Goal: Task Accomplishment & Management: Complete application form

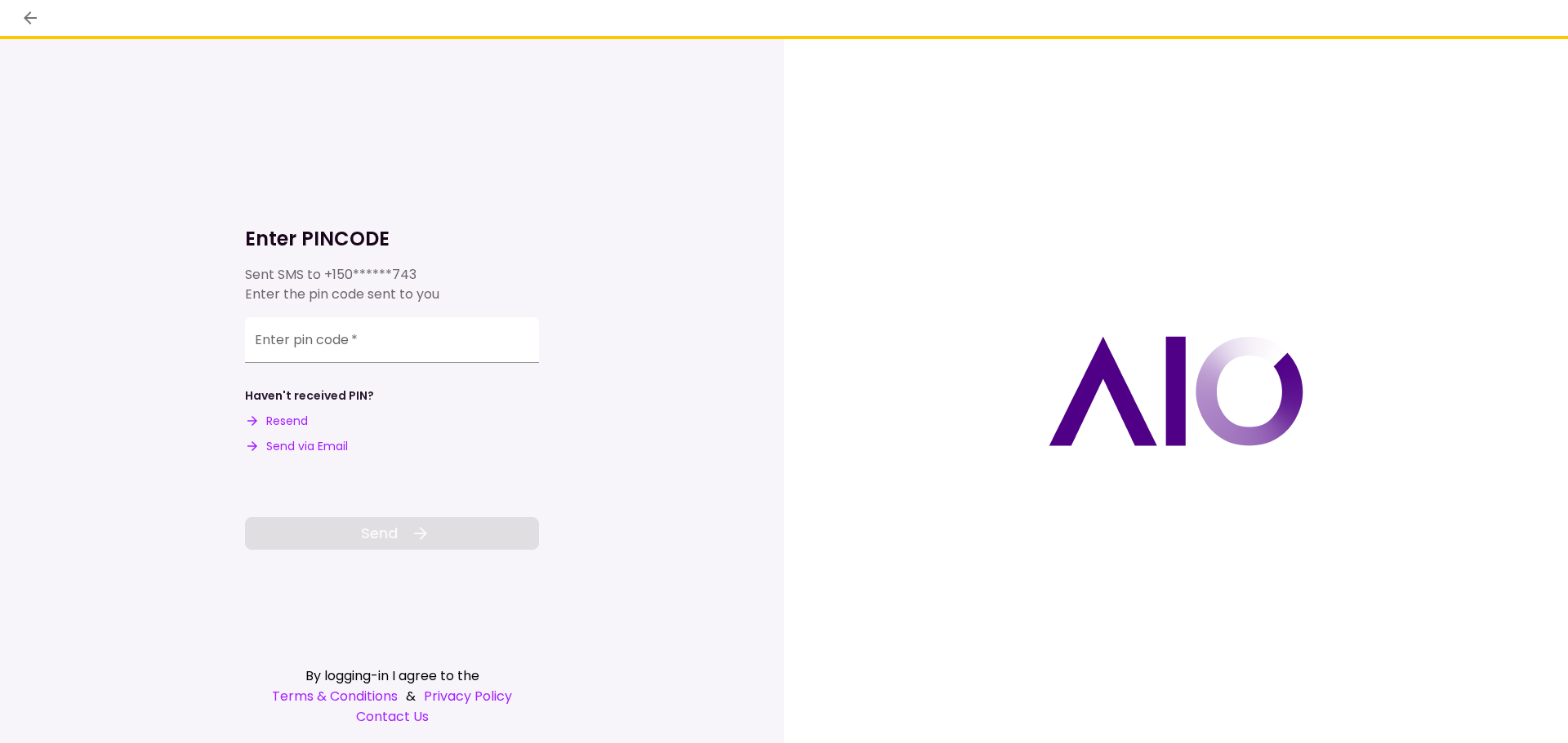
click at [500, 406] on div "Haven't received PIN? Resend Send via Email" at bounding box center [392, 421] width 294 height 67
click at [333, 339] on input "Enter pin code   *" at bounding box center [392, 340] width 294 height 46
click at [300, 444] on button "Send via Email" at bounding box center [296, 447] width 103 height 17
click at [313, 443] on button "Send via Email" at bounding box center [296, 447] width 103 height 17
click at [288, 340] on input "Enter pin code   *" at bounding box center [392, 337] width 294 height 46
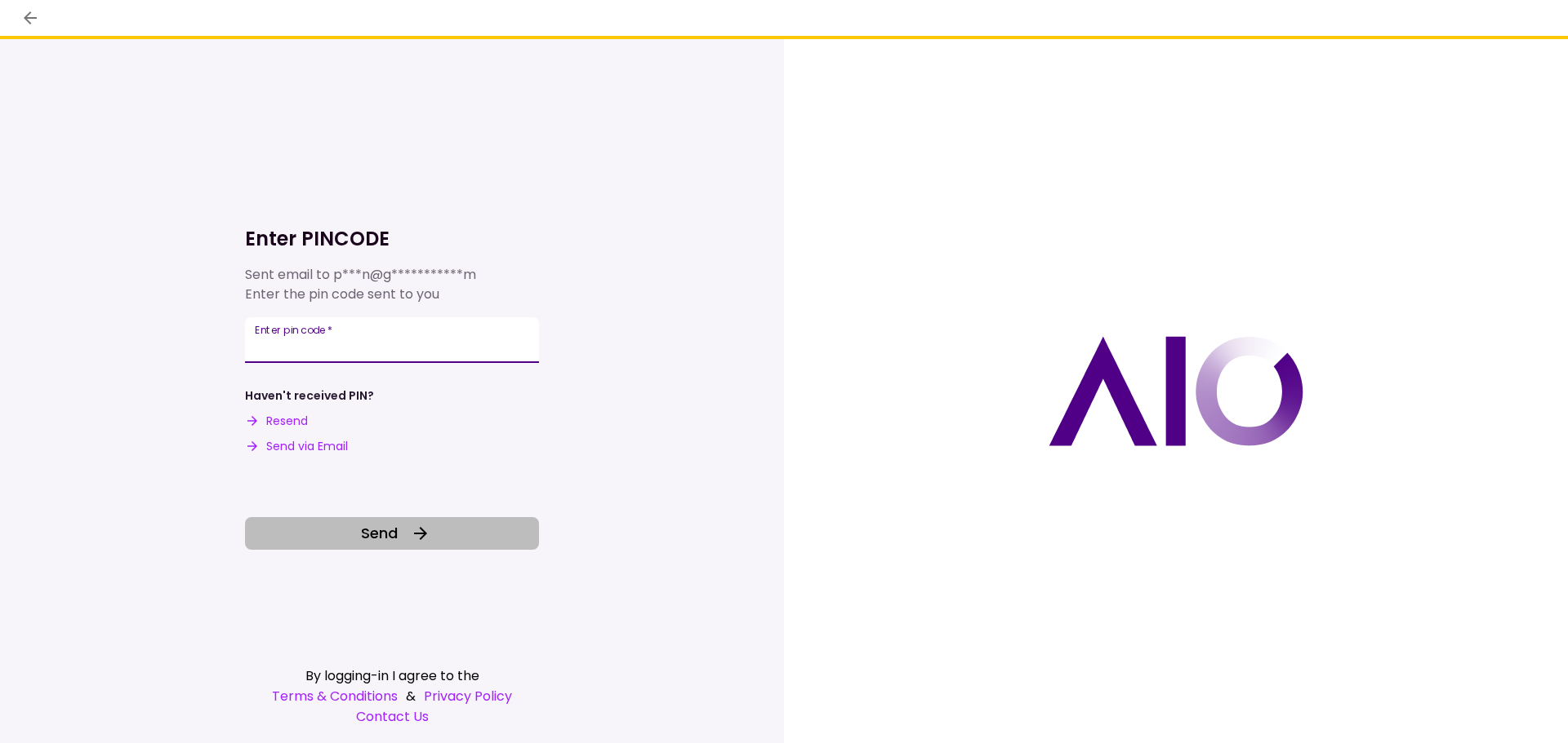
type input "******"
click at [372, 535] on span "Send" at bounding box center [379, 533] width 37 height 22
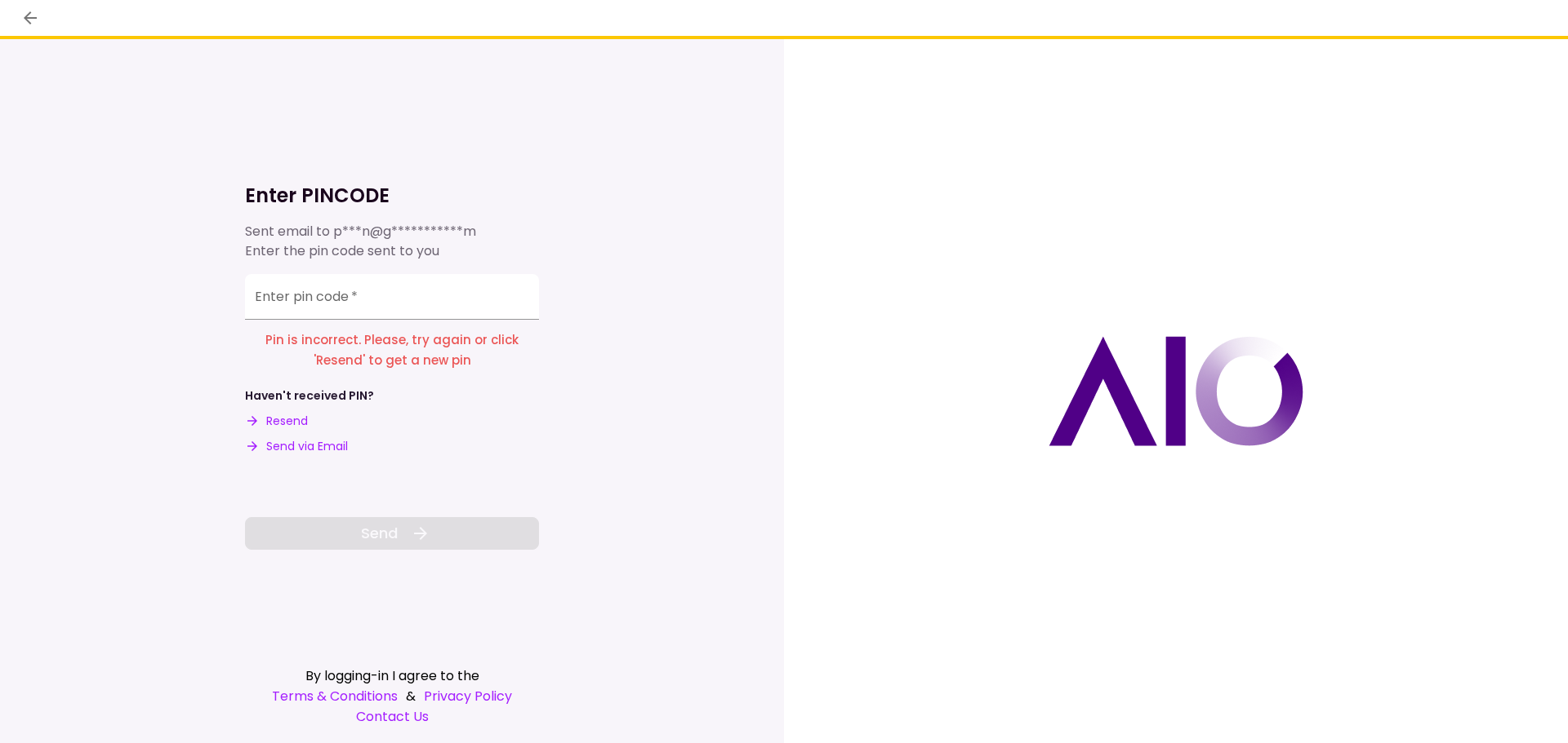
click at [302, 293] on div "Enter pin code   *" at bounding box center [392, 297] width 294 height 46
type input "******"
click at [391, 533] on span "Send" at bounding box center [379, 533] width 37 height 22
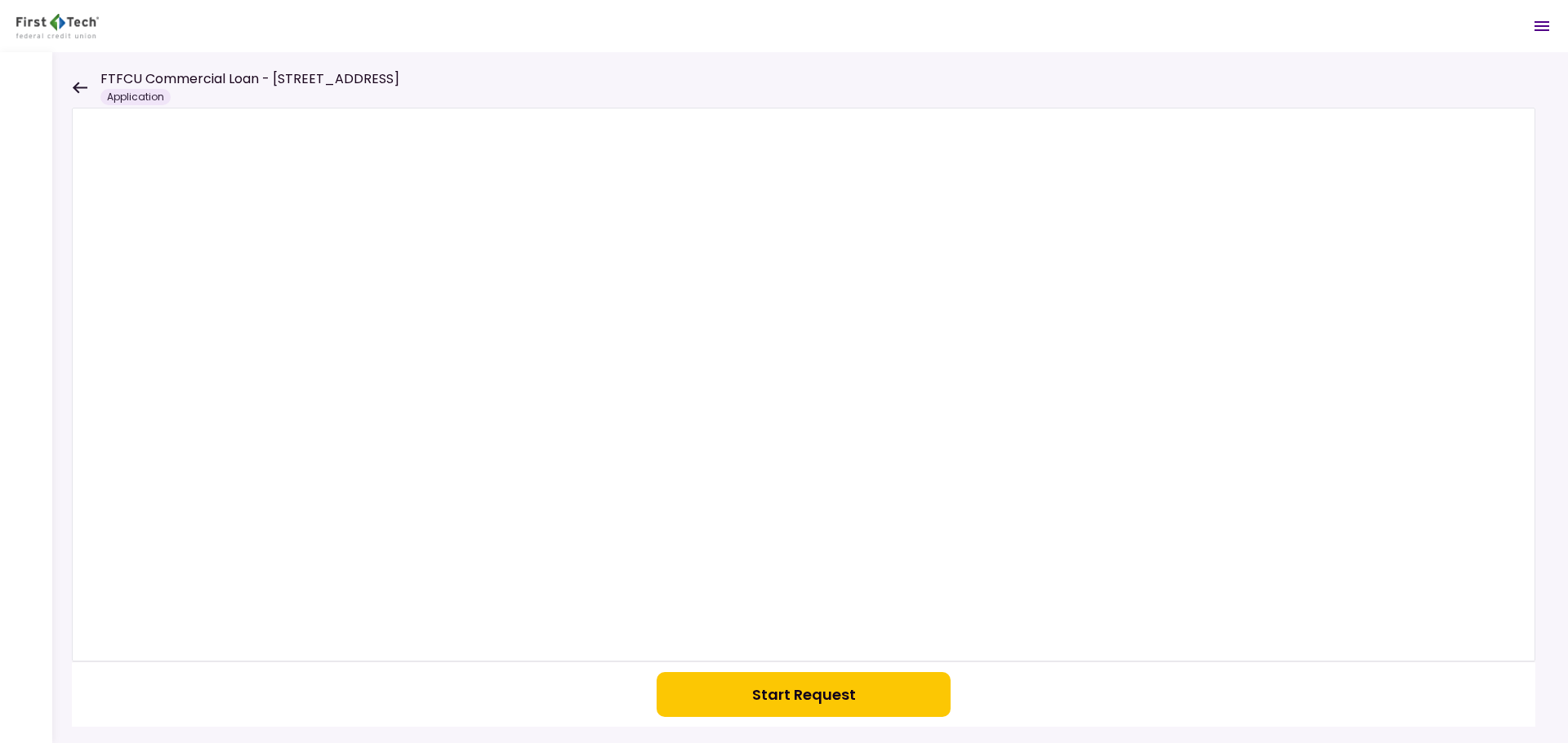
click at [79, 85] on icon at bounding box center [79, 88] width 16 height 12
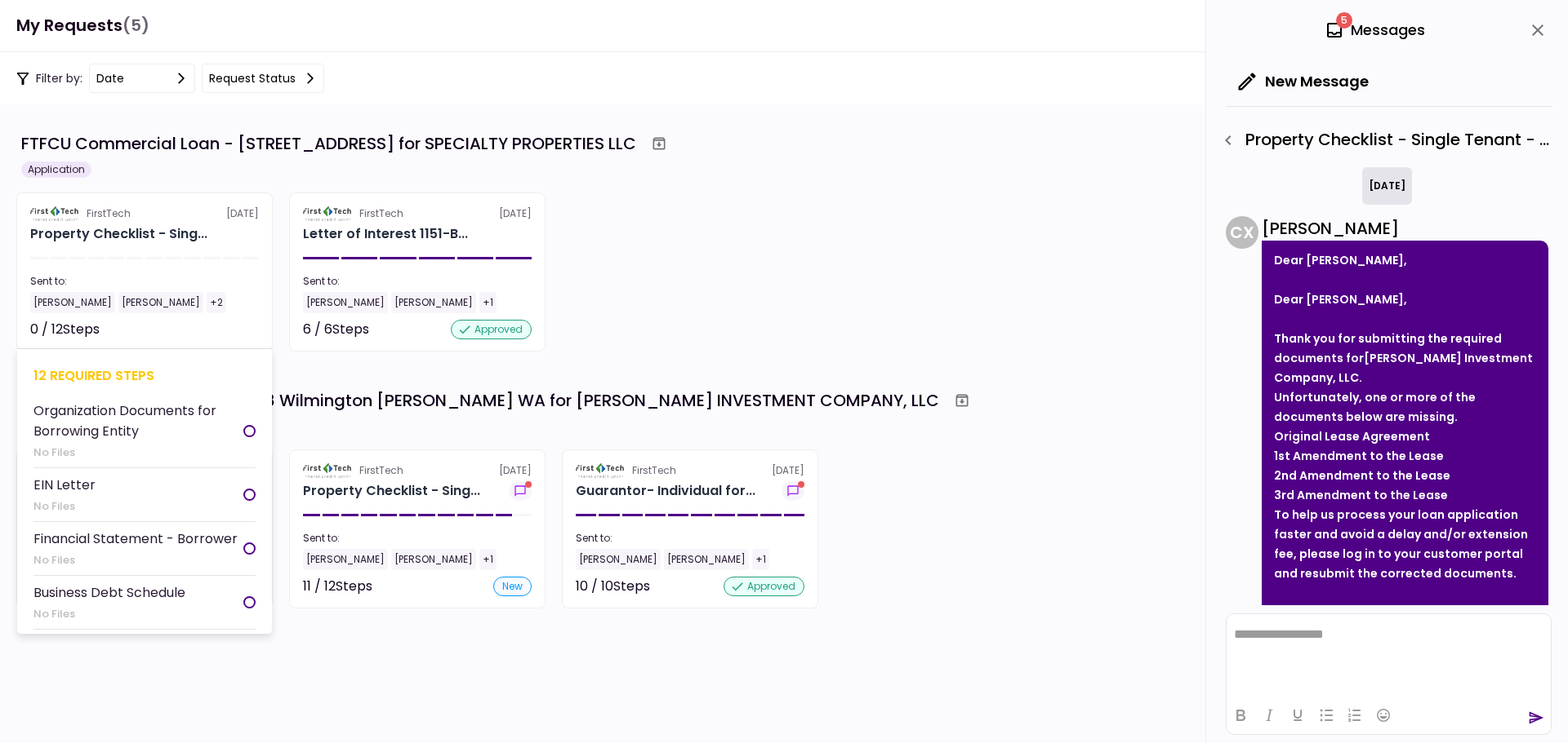
scroll to position [1371, 0]
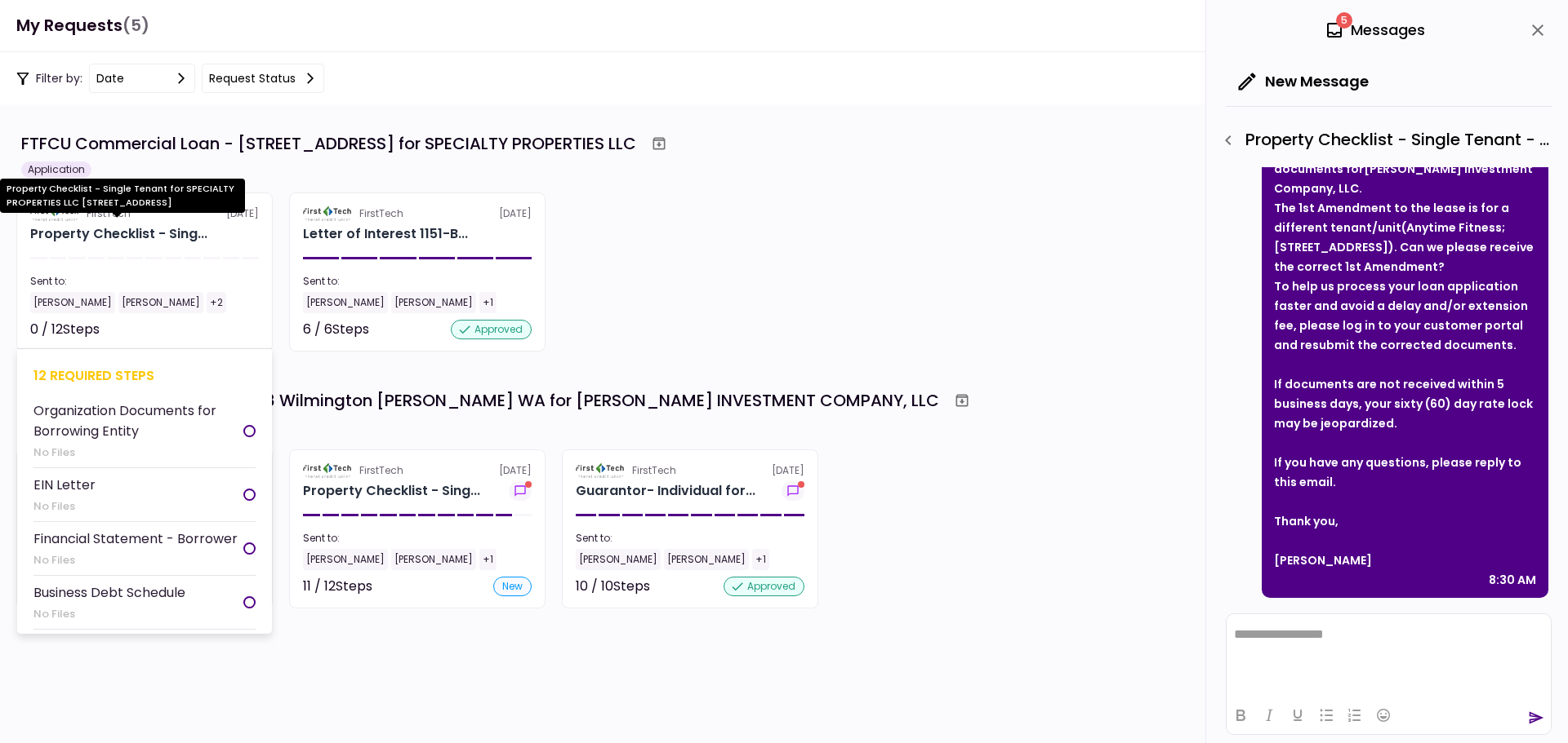
click at [141, 235] on div "Property Checklist - Sing..." at bounding box center [118, 234] width 177 height 20
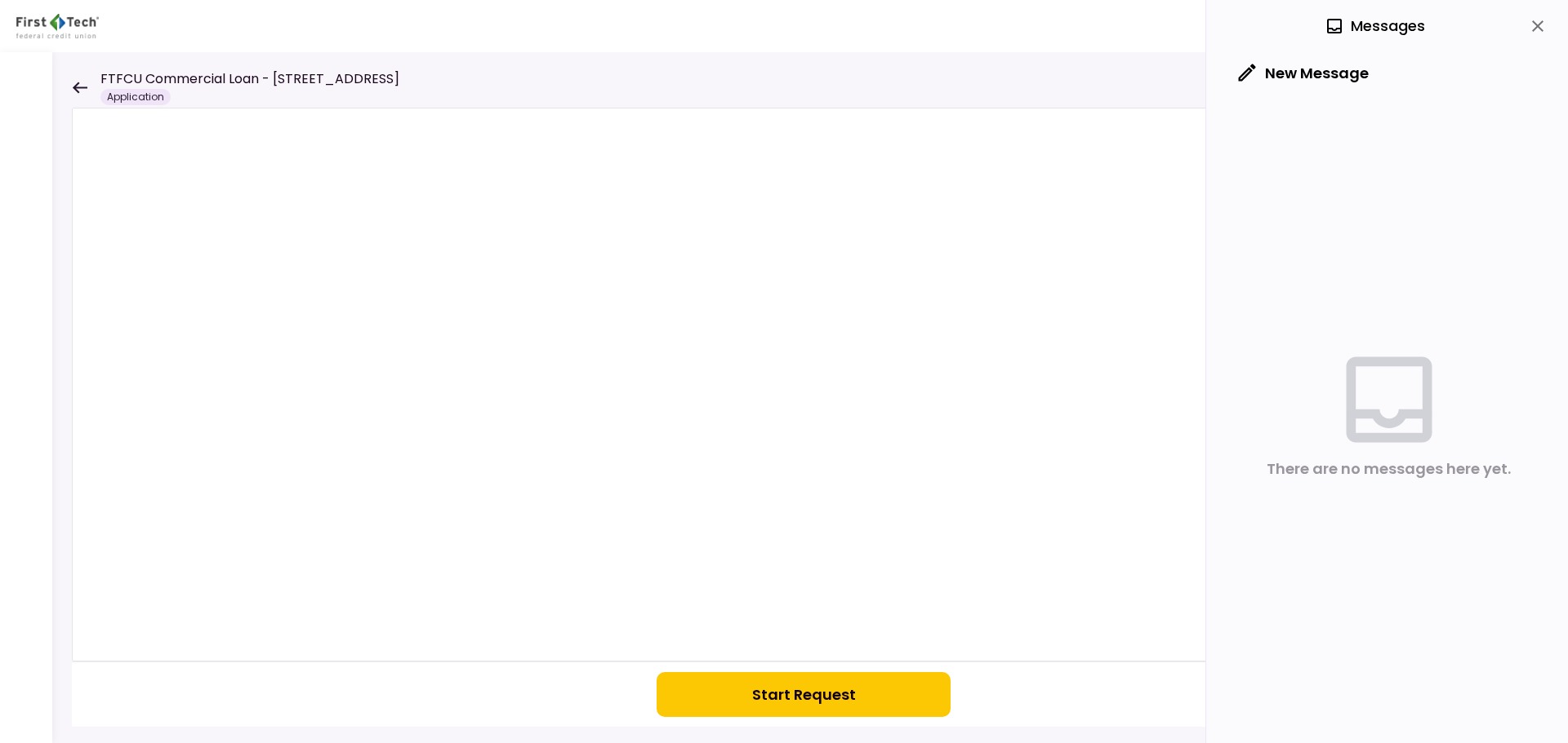
click at [80, 83] on icon at bounding box center [79, 88] width 16 height 12
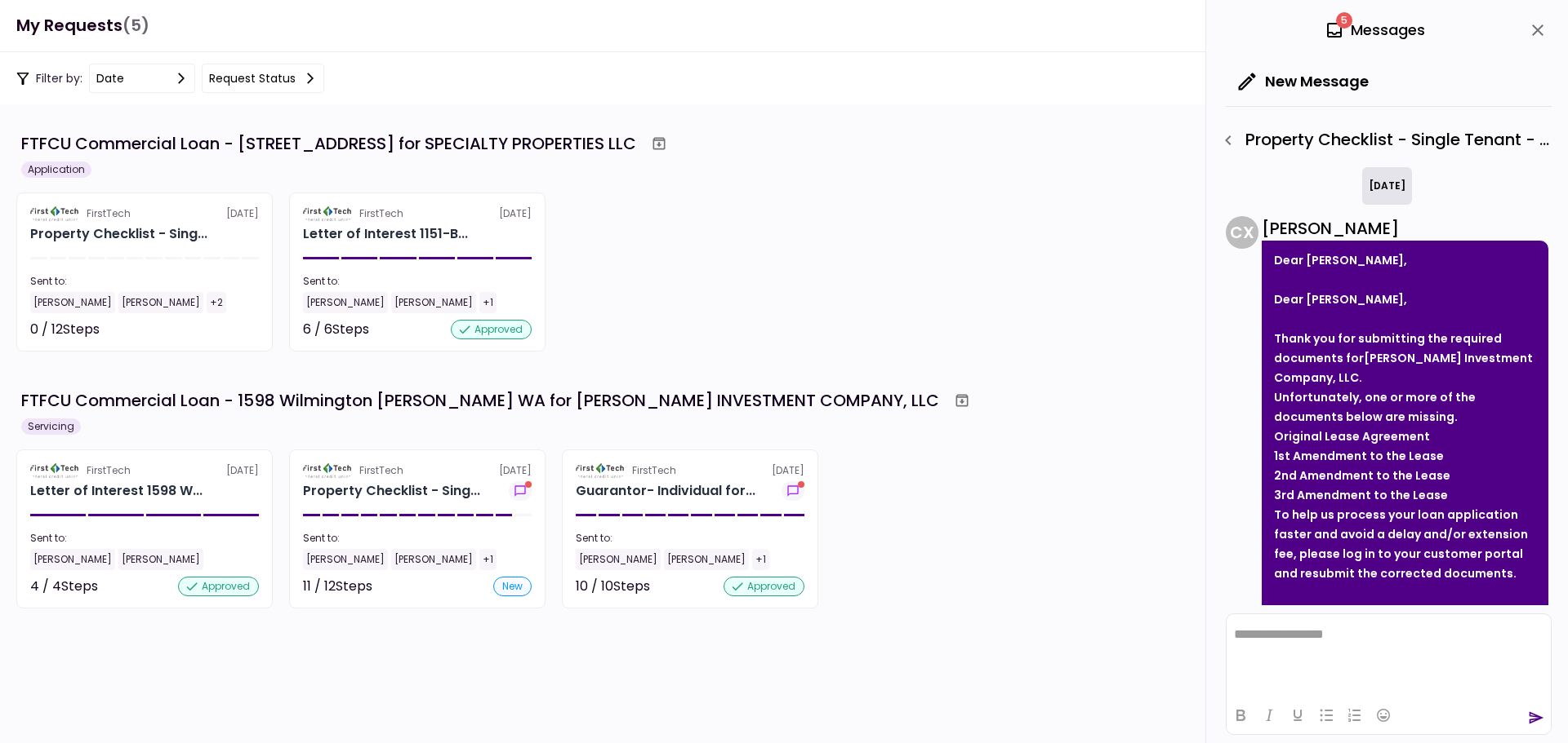
drag, startPoint x: 1543, startPoint y: 29, endPoint x: 1515, endPoint y: 53, distance: 36.9
click at [1513, 55] on div "5 Messages" at bounding box center [1388, 30] width 326 height 60
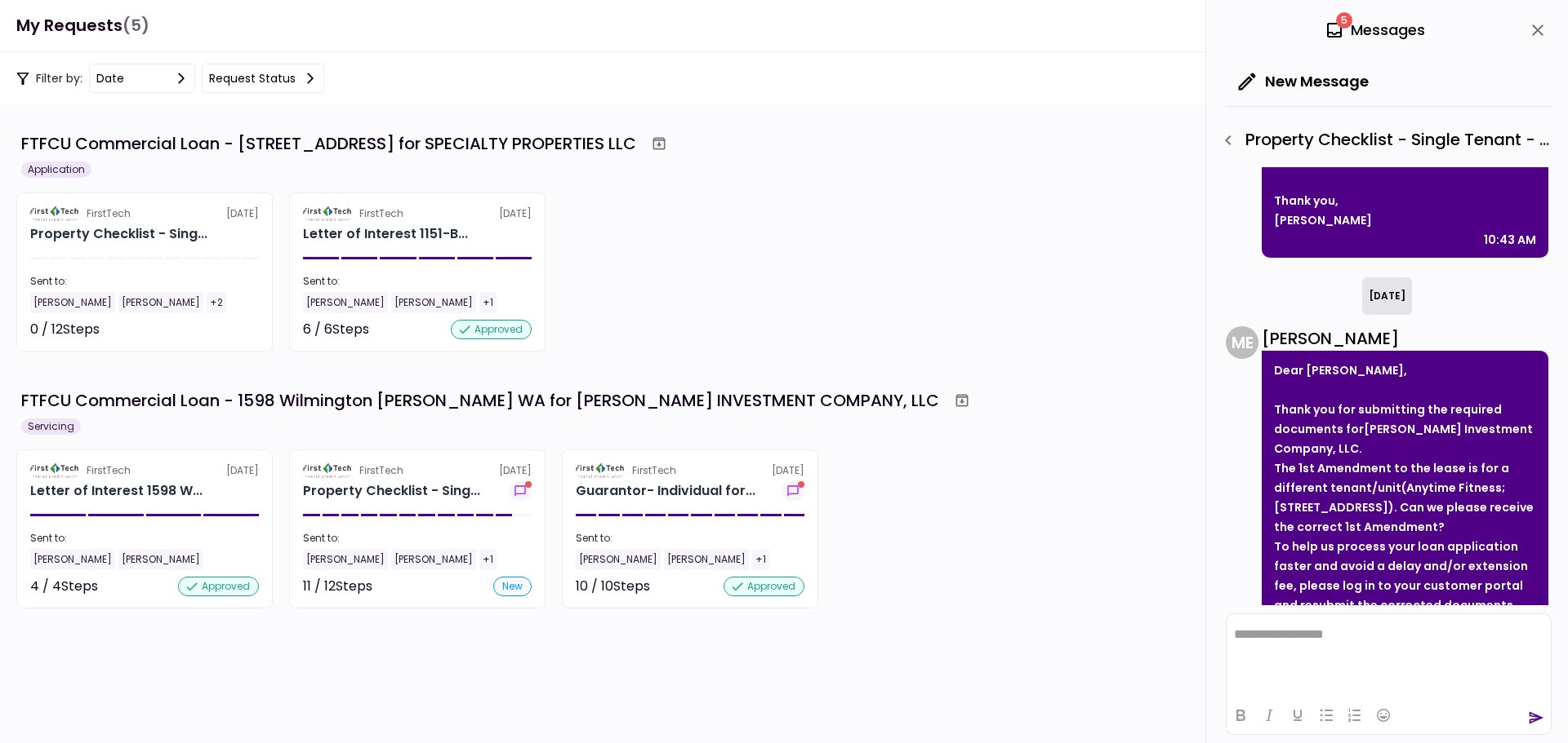
scroll to position [964, 0]
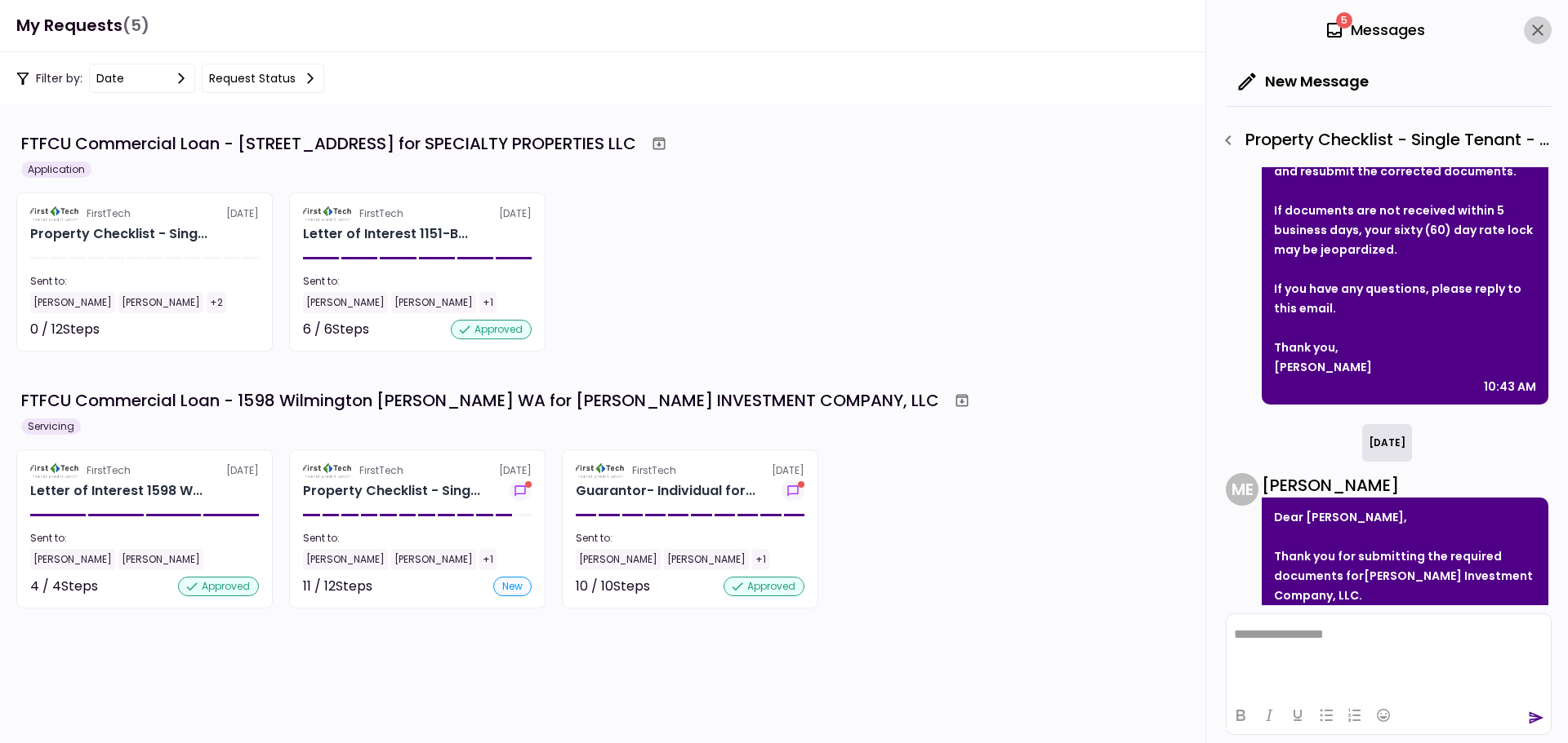
click at [1540, 28] on icon "close" at bounding box center [1537, 29] width 11 height 11
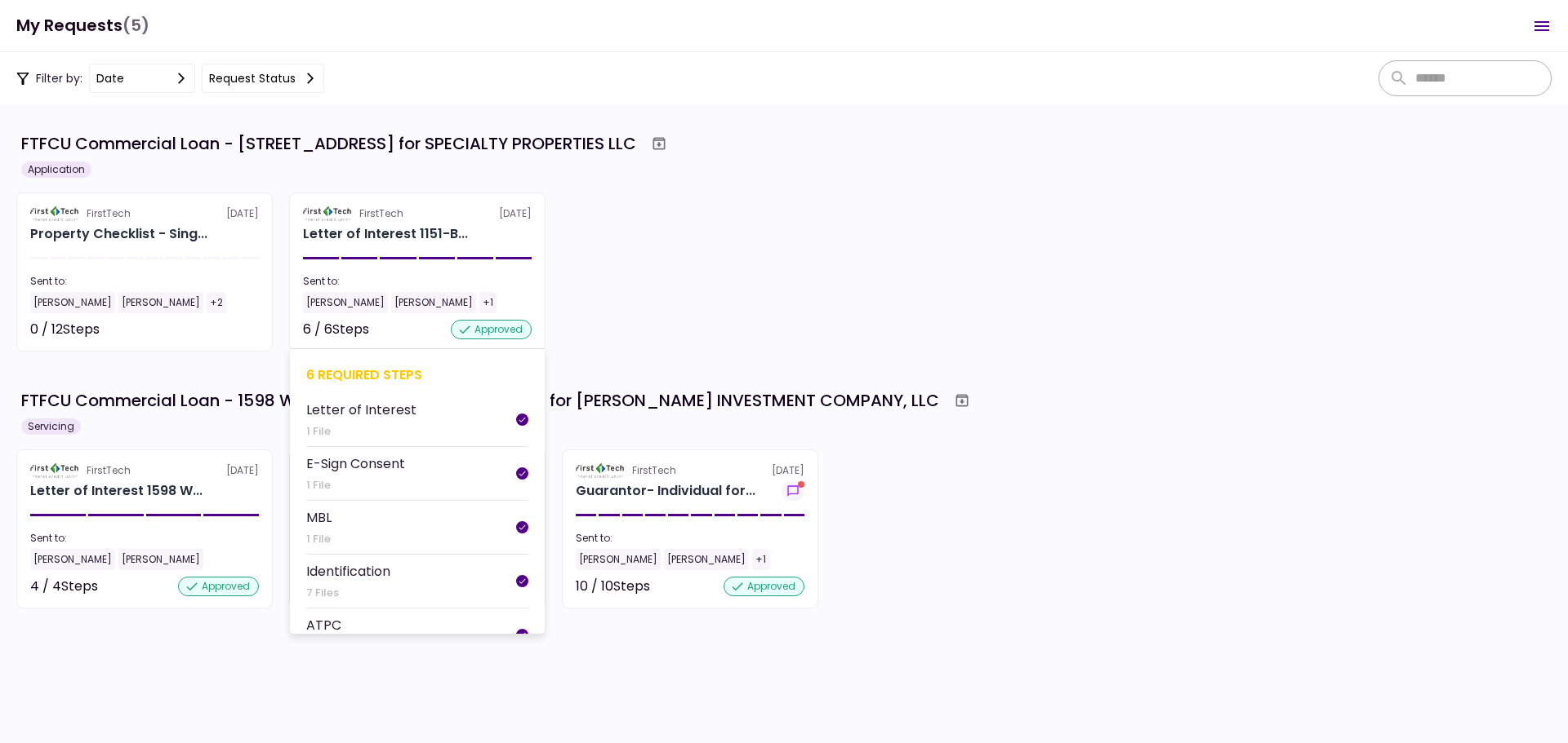
scroll to position [0, 0]
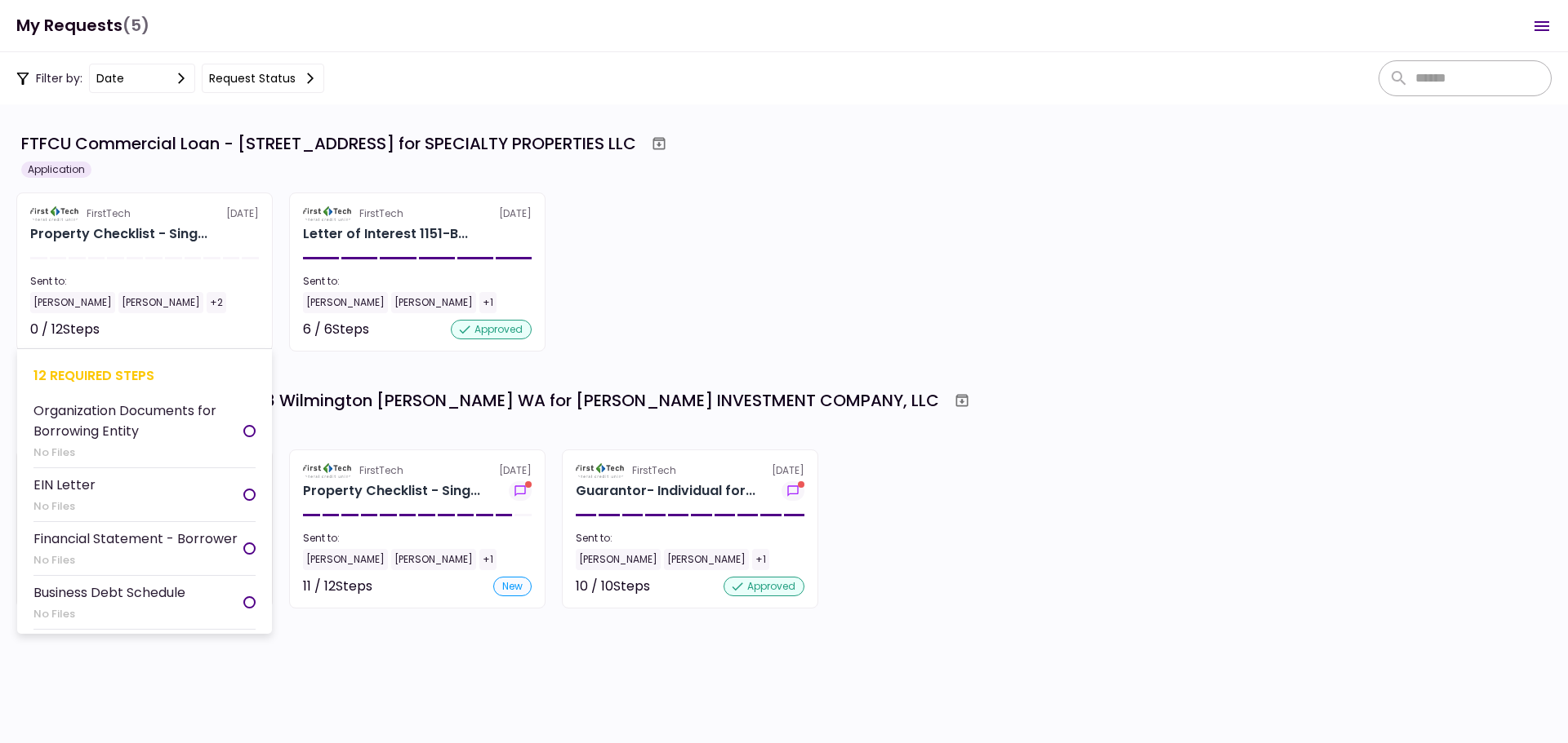
click at [229, 240] on div "Property Checklist - Sing..." at bounding box center [144, 234] width 229 height 20
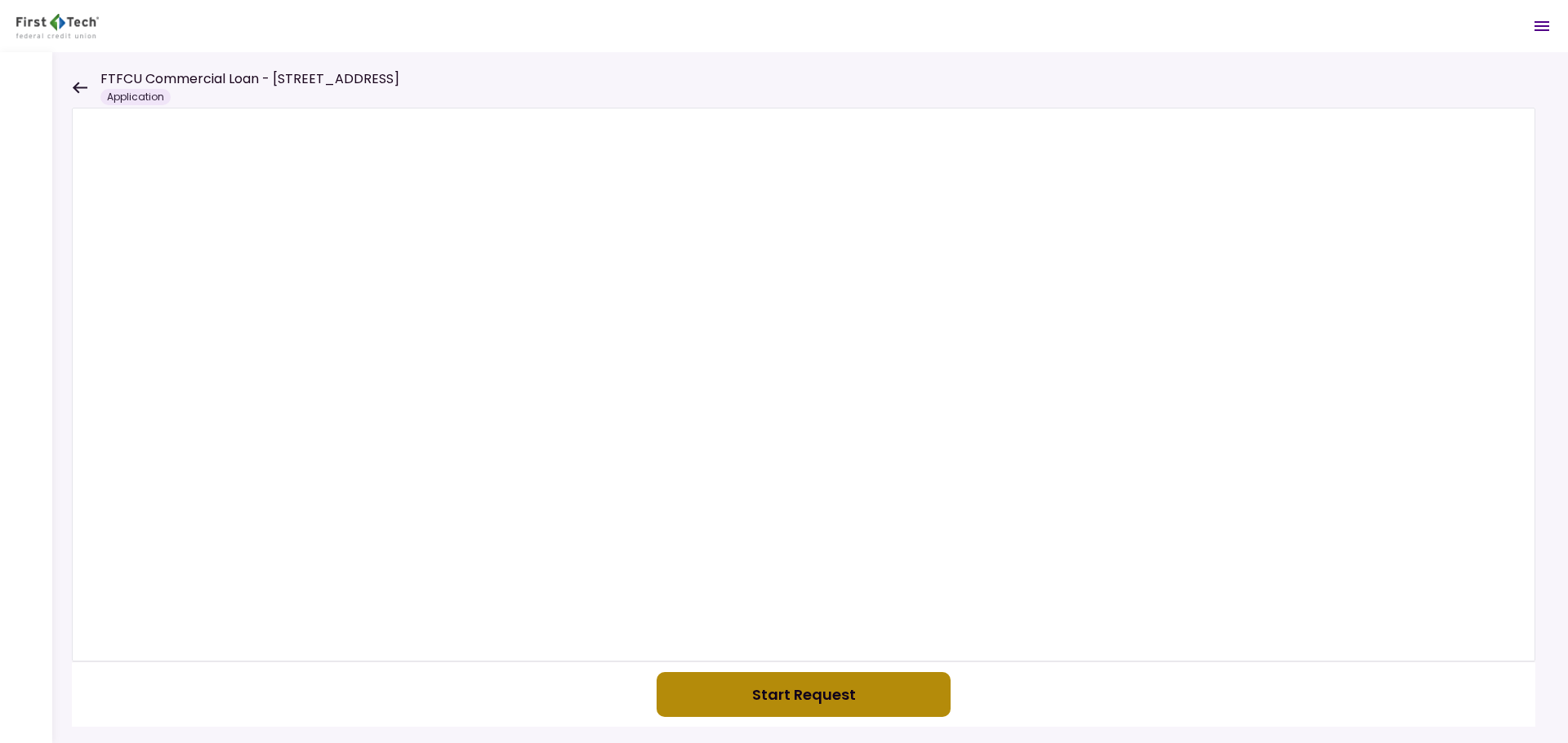
click at [779, 691] on button "Start Request" at bounding box center [803, 695] width 294 height 45
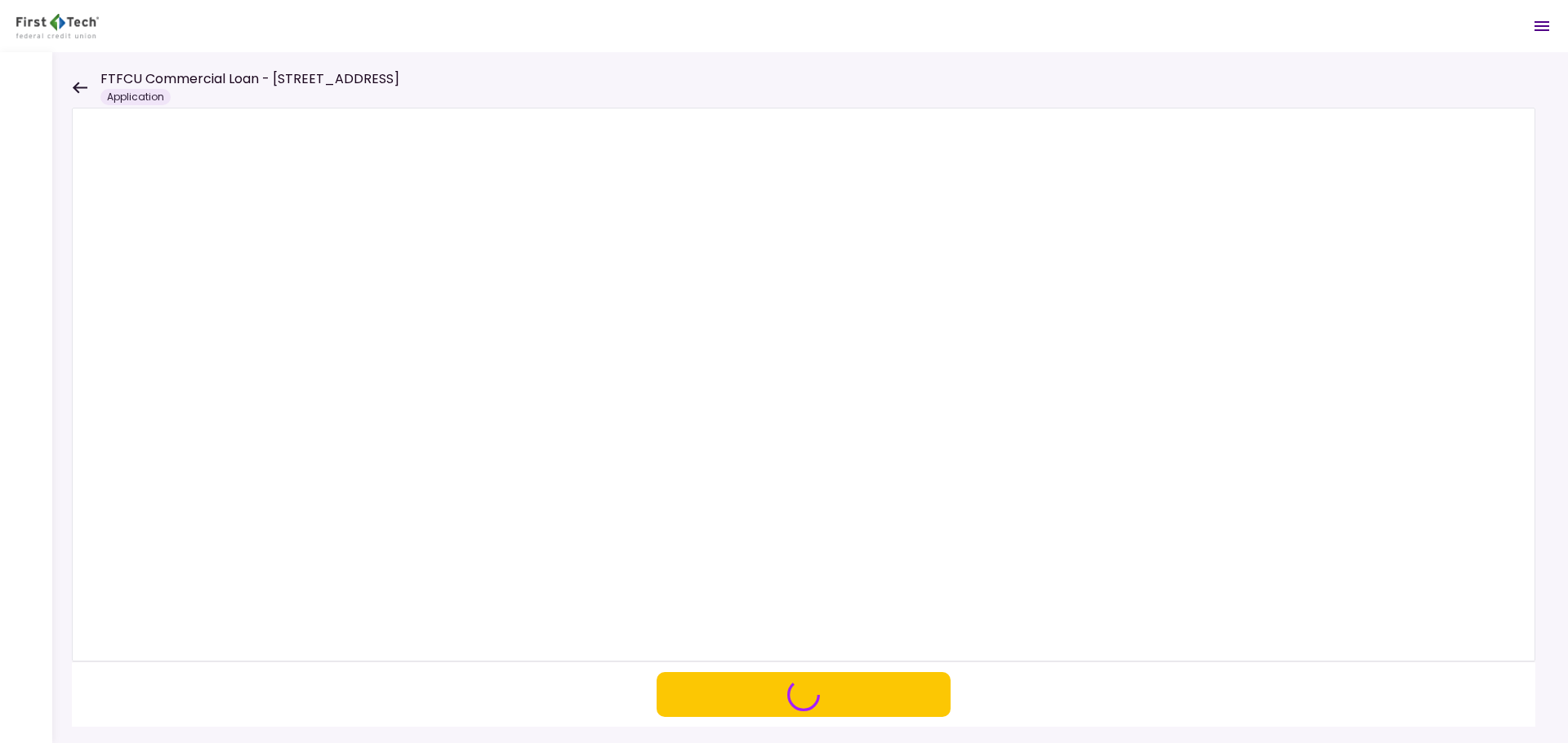
click at [78, 90] on icon at bounding box center [79, 88] width 16 height 12
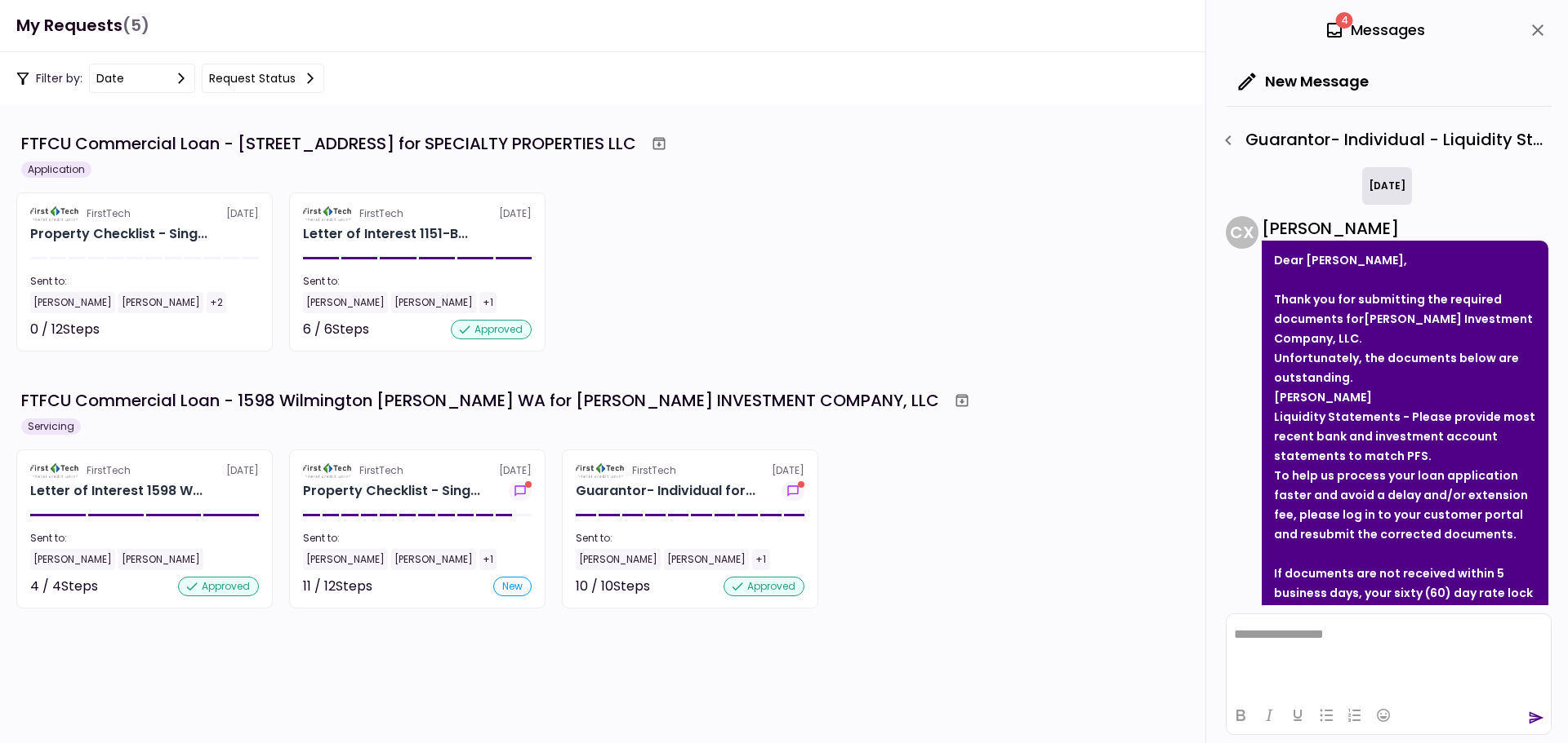
click at [1337, 28] on icon at bounding box center [1334, 30] width 20 height 20
click at [1536, 30] on icon "close" at bounding box center [1537, 30] width 20 height 20
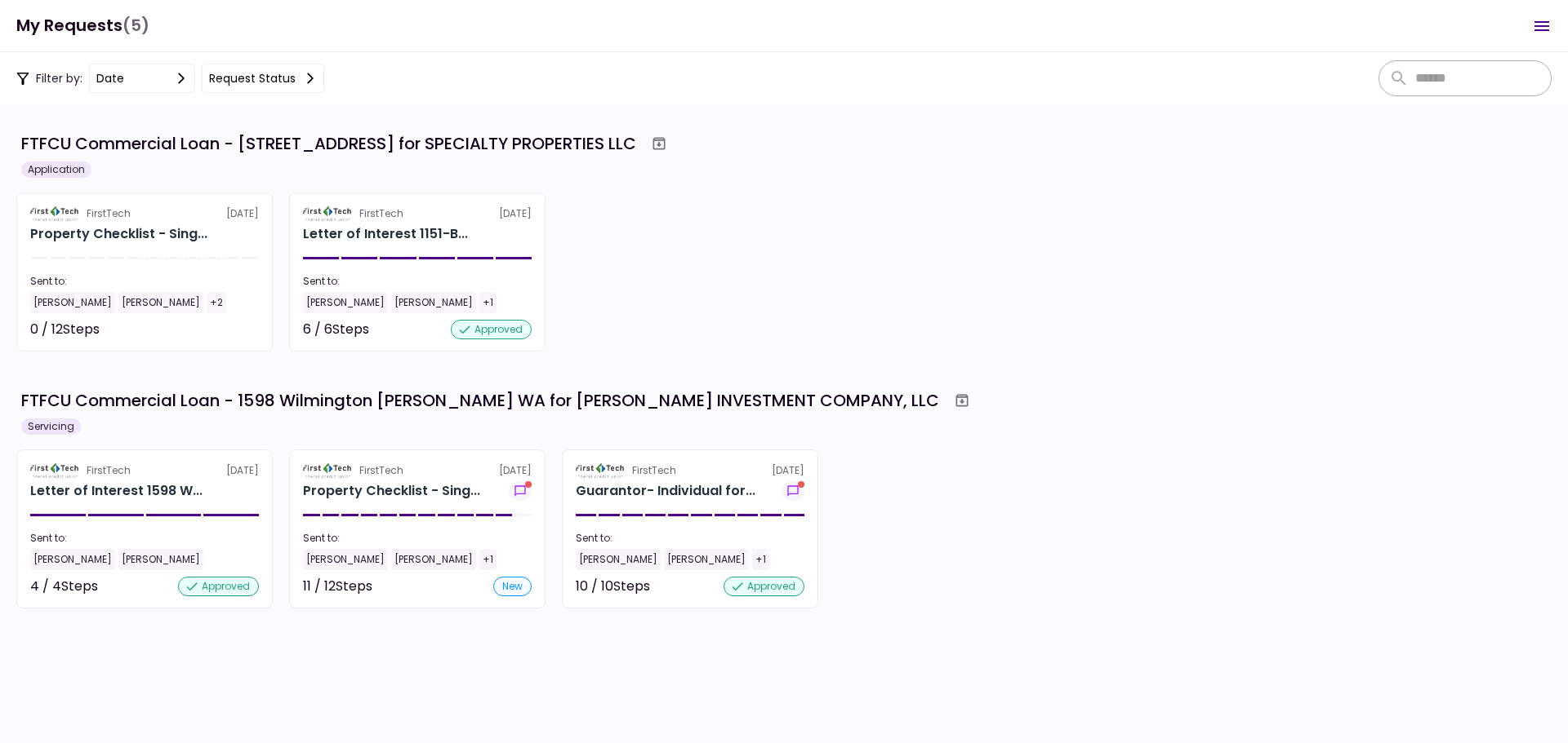
click at [1541, 29] on icon "Open menu" at bounding box center [1541, 26] width 15 height 9
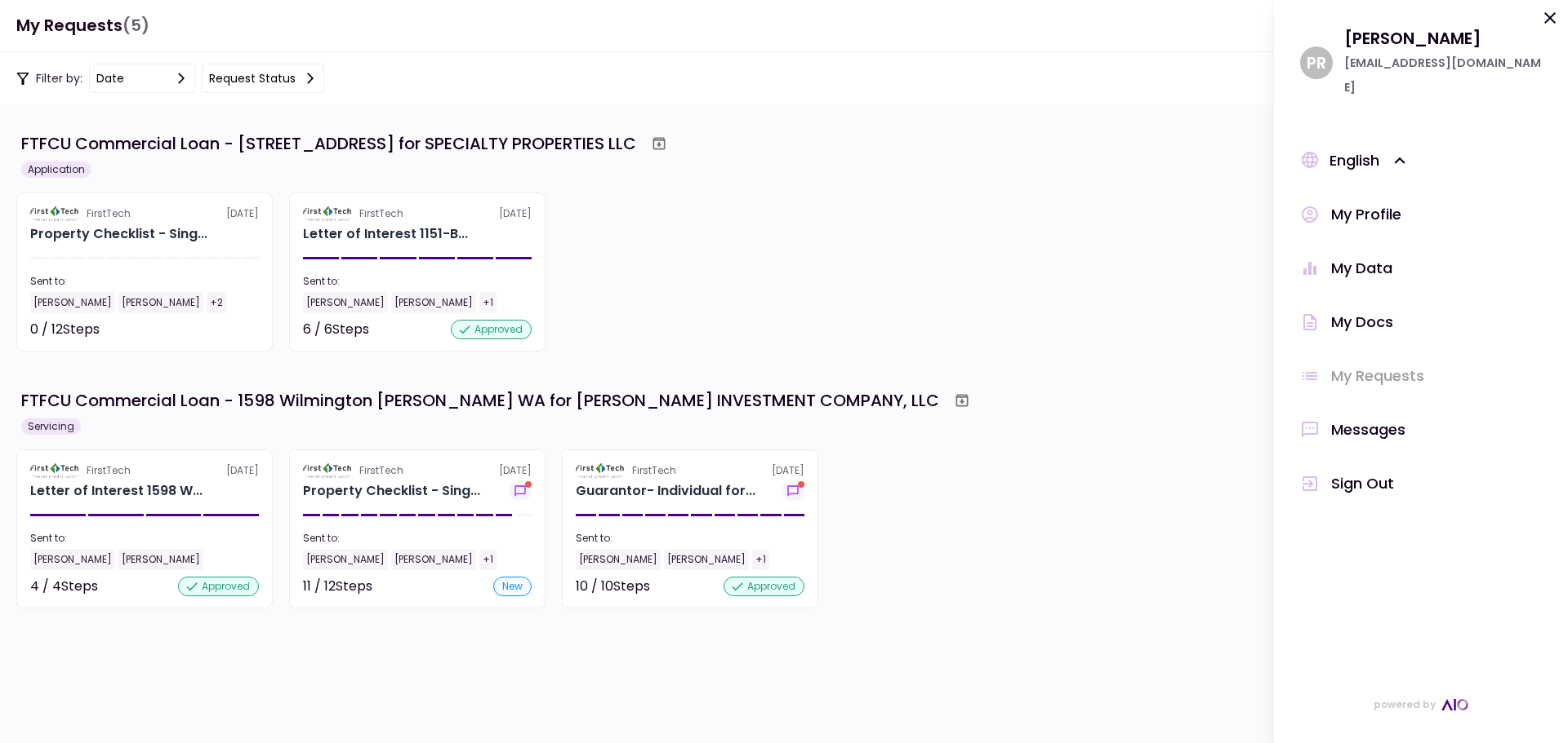
click at [1370, 418] on div "Messages" at bounding box center [1368, 430] width 74 height 24
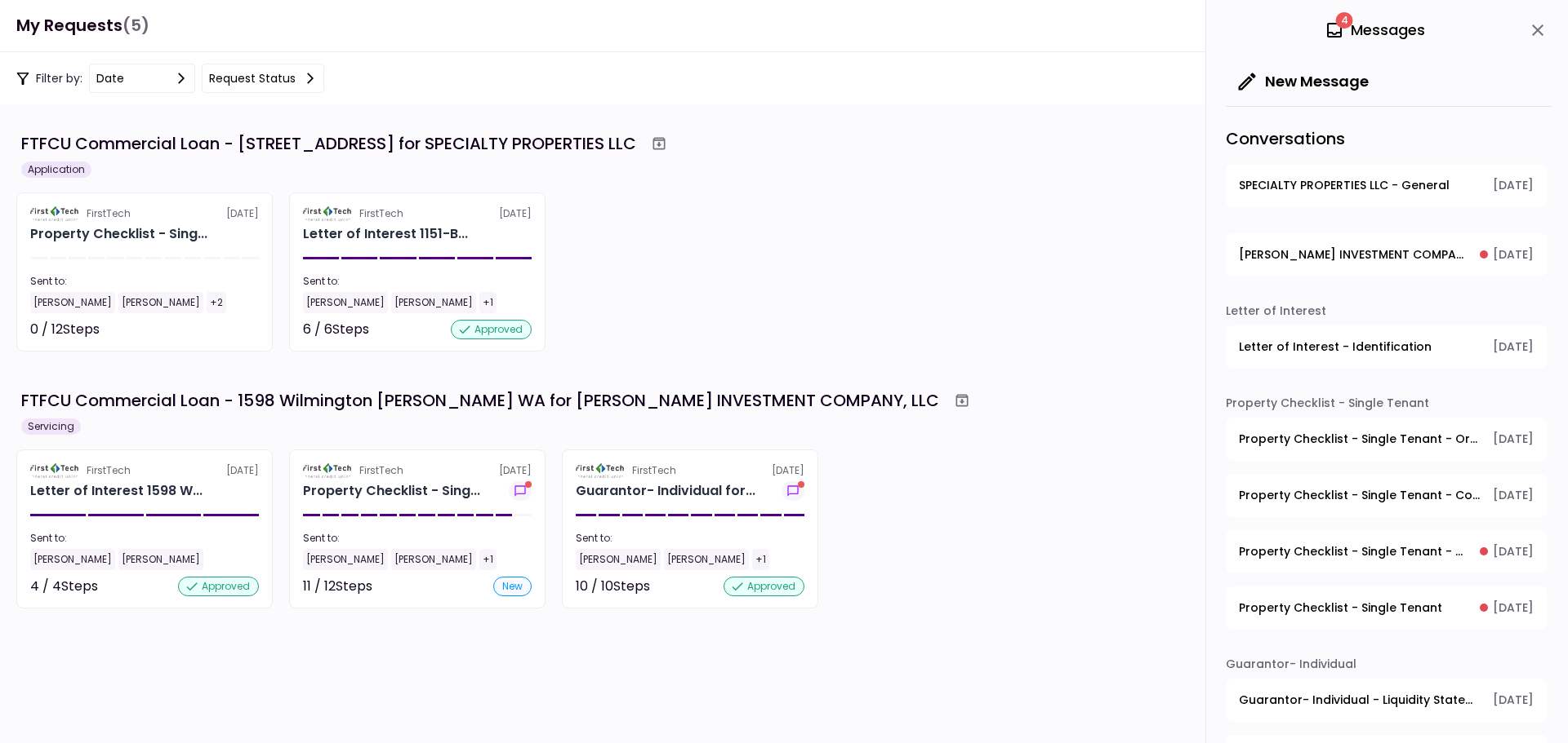
click at [1323, 181] on span "SPECIALTY PROPERTIES LLC - General" at bounding box center [1344, 186] width 211 height 17
